Goal: Information Seeking & Learning: Learn about a topic

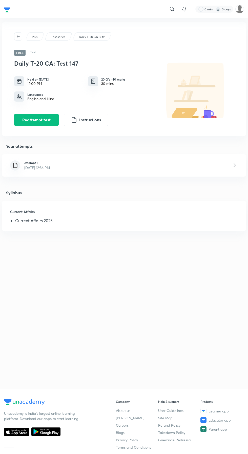
click at [17, 170] on div "Attempt 1 [DATE] 12:36 PM" at bounding box center [28, 165] width 52 height 10
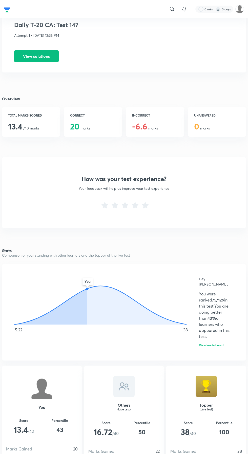
scroll to position [34, 0]
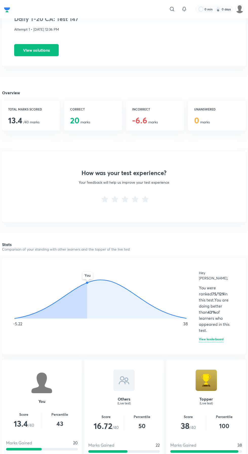
click at [221, 338] on h6 "View leaderboard" at bounding box center [211, 340] width 25 height 5
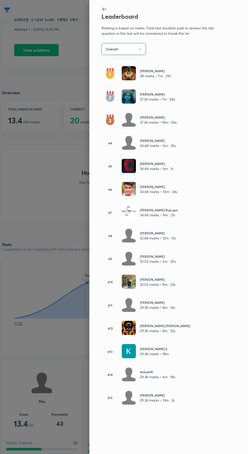
click at [16, 247] on div at bounding box center [124, 227] width 248 height 454
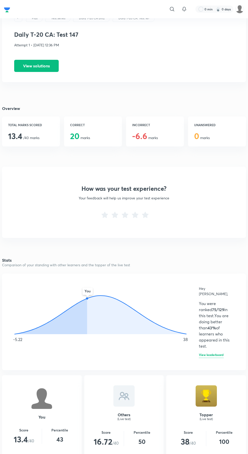
scroll to position [0, 0]
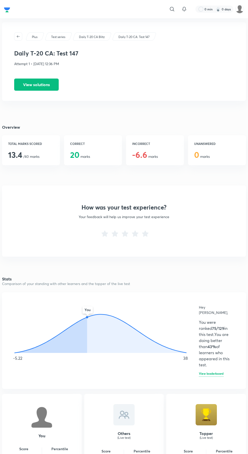
click at [27, 79] on button "View solutions" at bounding box center [36, 85] width 45 height 12
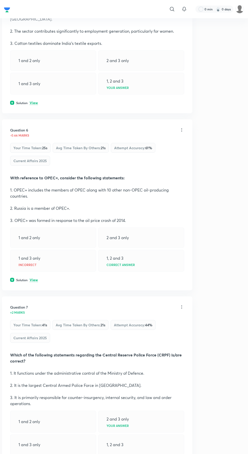
scroll to position [849, 0]
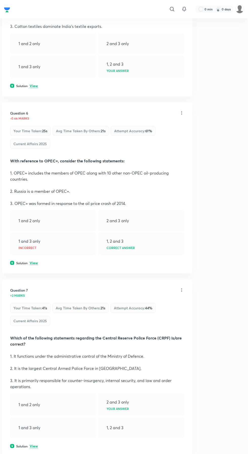
click at [38, 261] on div "Solution View" at bounding box center [97, 263] width 174 height 5
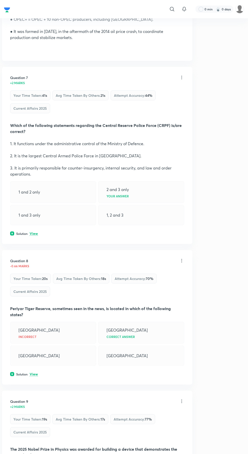
scroll to position [1130, 0]
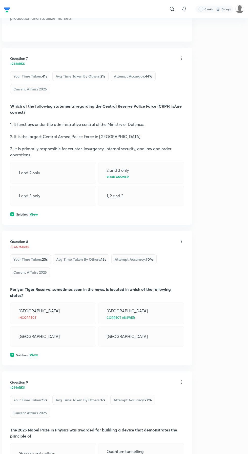
click at [35, 213] on p "View" at bounding box center [34, 215] width 8 height 4
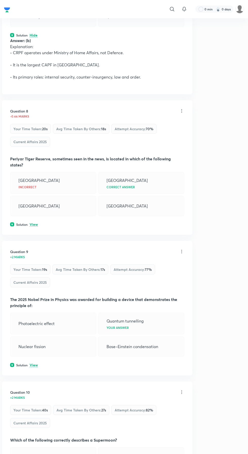
scroll to position [1308, 0]
click at [35, 224] on p "View" at bounding box center [34, 226] width 8 height 4
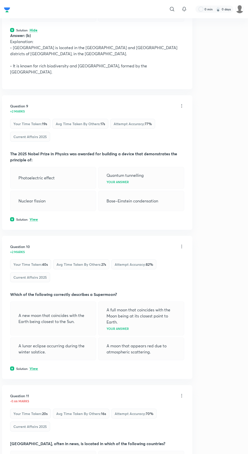
scroll to position [1514, 0]
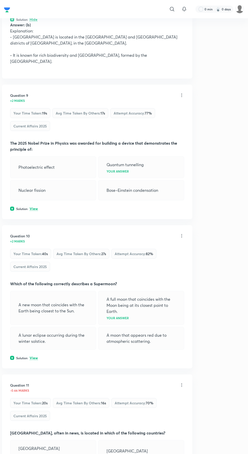
click at [34, 207] on p "View" at bounding box center [34, 209] width 8 height 4
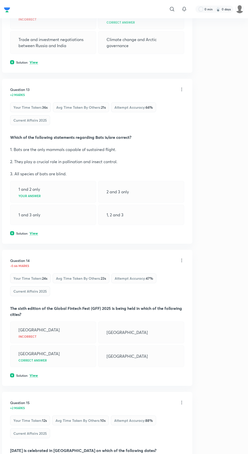
scroll to position [2137, 0]
click at [37, 232] on p "View" at bounding box center [34, 234] width 8 height 4
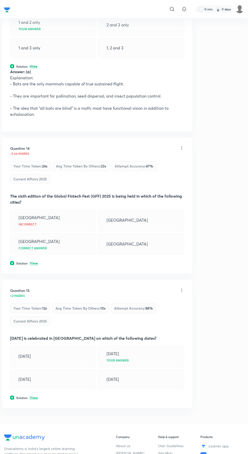
scroll to position [2305, 0]
click at [35, 261] on p "View" at bounding box center [34, 263] width 8 height 4
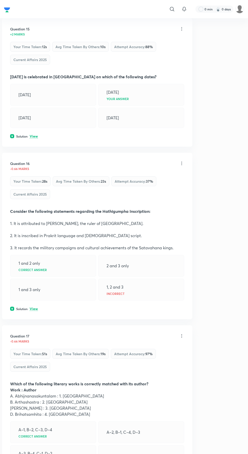
scroll to position [2619, 0]
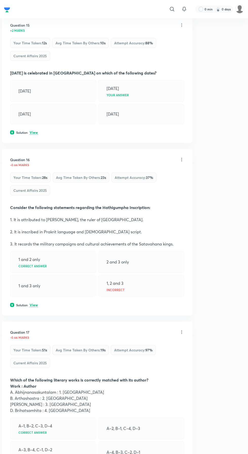
click at [36, 303] on p "View" at bounding box center [34, 305] width 8 height 4
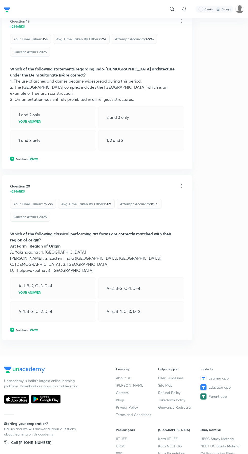
scroll to position [3328, 0]
